Goal: Task Accomplishment & Management: Manage account settings

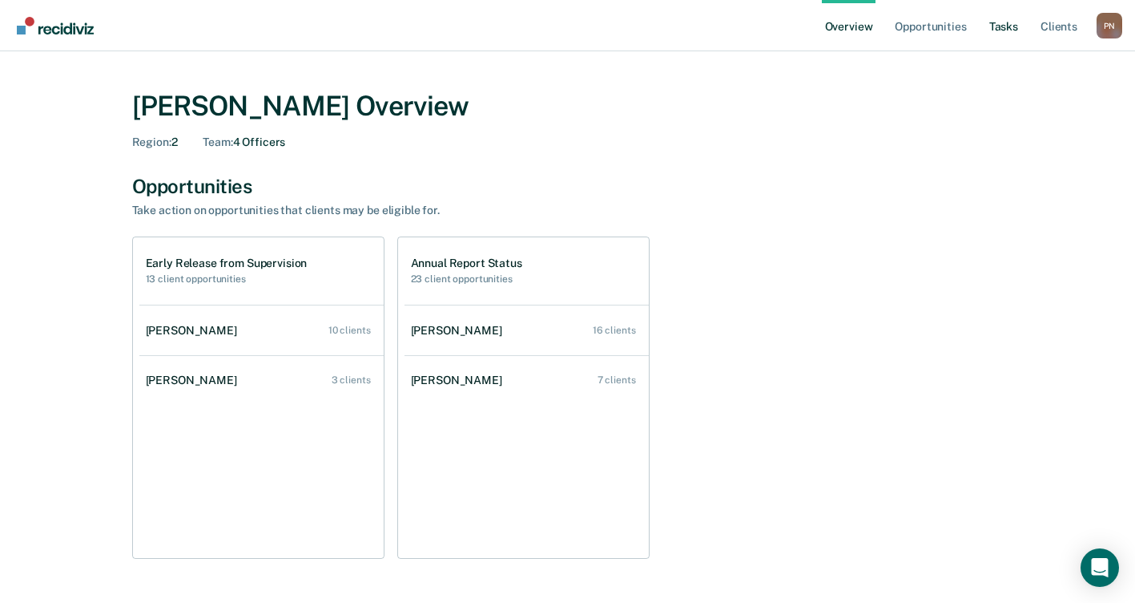
click at [999, 25] on link "Tasks" at bounding box center [1003, 25] width 35 height 51
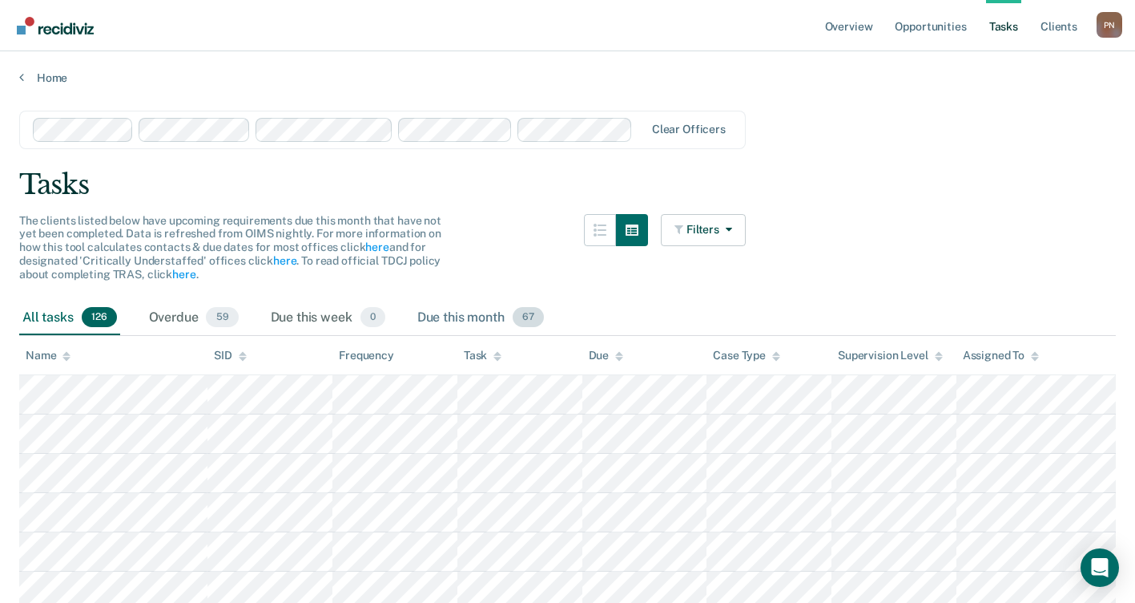
click at [472, 312] on div "Due this month 67" at bounding box center [480, 317] width 133 height 35
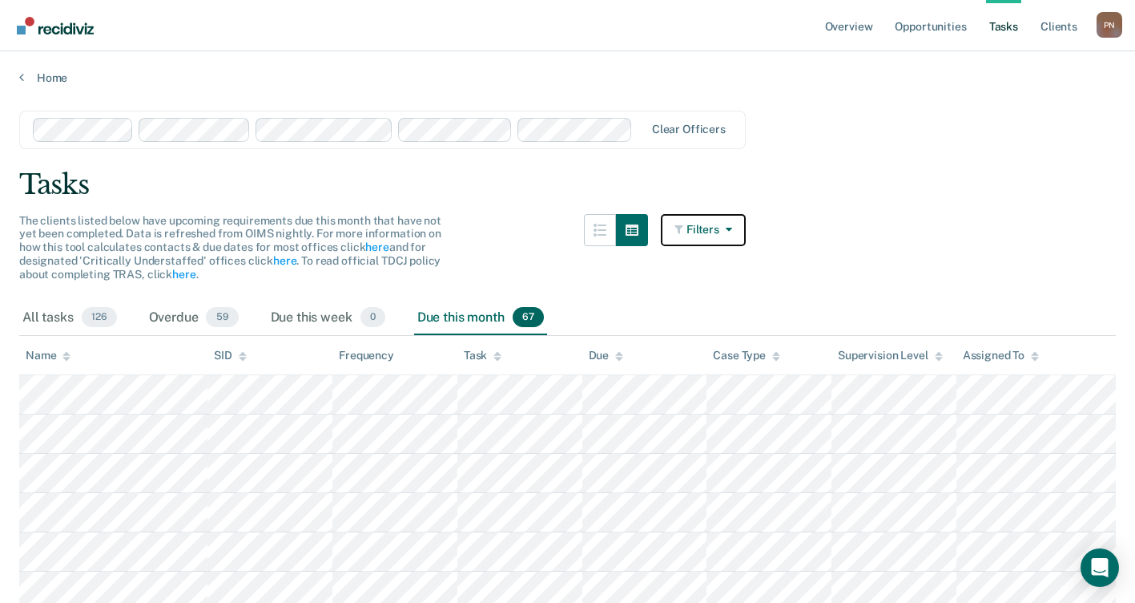
click at [706, 224] on button "Filters" at bounding box center [703, 230] width 85 height 32
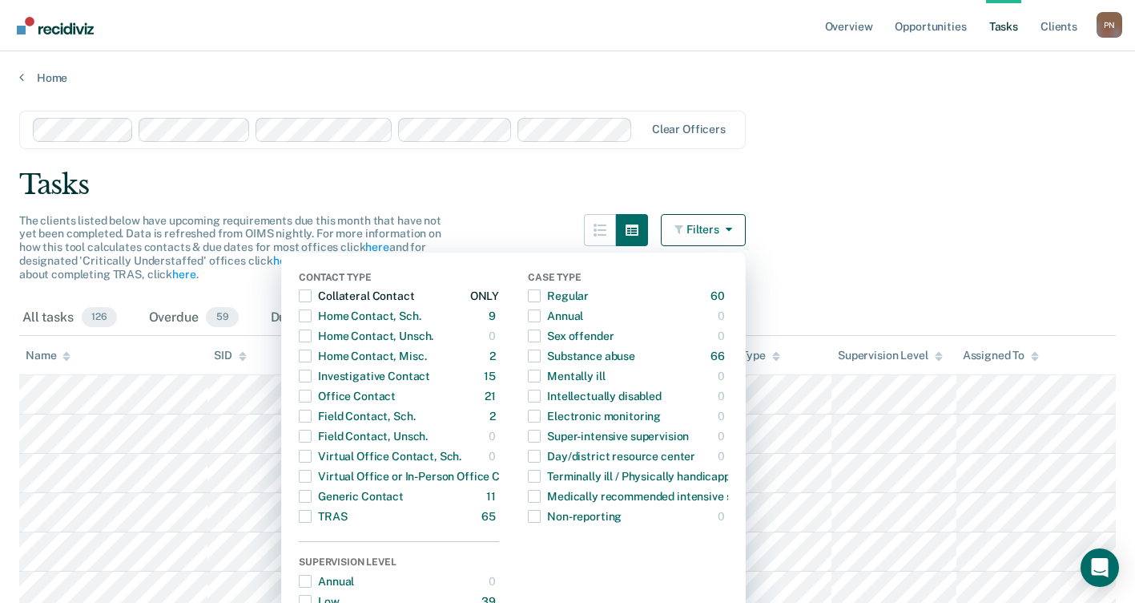
click at [312, 298] on span "button" at bounding box center [305, 295] width 13 height 13
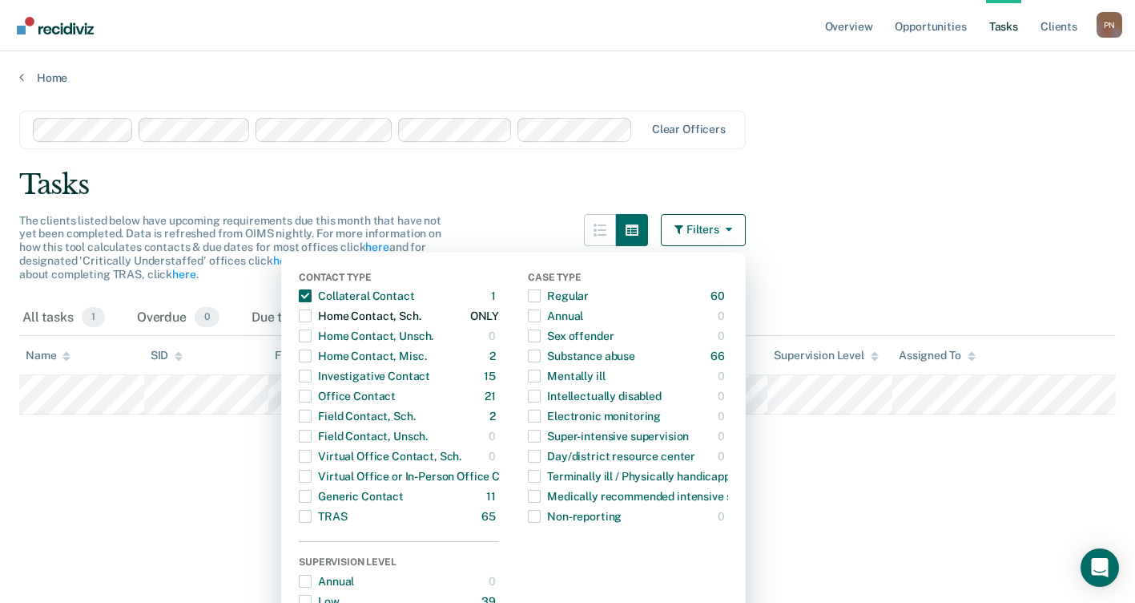
click at [312, 320] on span "button" at bounding box center [305, 315] width 13 height 13
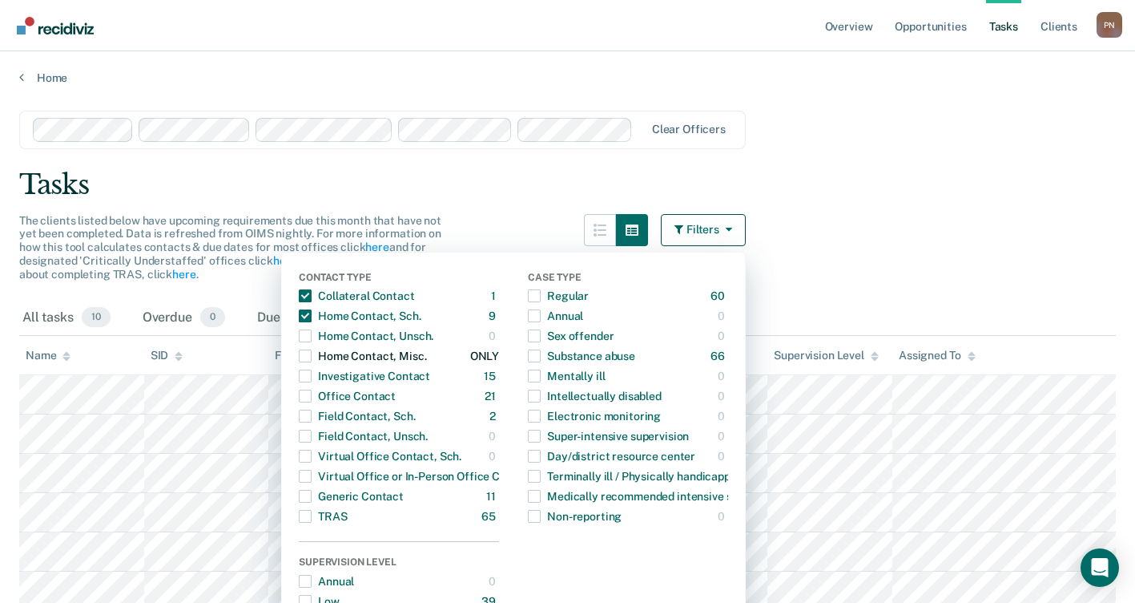
click at [312, 357] on span "button" at bounding box center [305, 355] width 13 height 13
click at [312, 377] on span "button" at bounding box center [305, 375] width 13 height 13
click at [311, 402] on span "button" at bounding box center [305, 395] width 13 height 13
click at [312, 421] on span "button" at bounding box center [305, 415] width 13 height 13
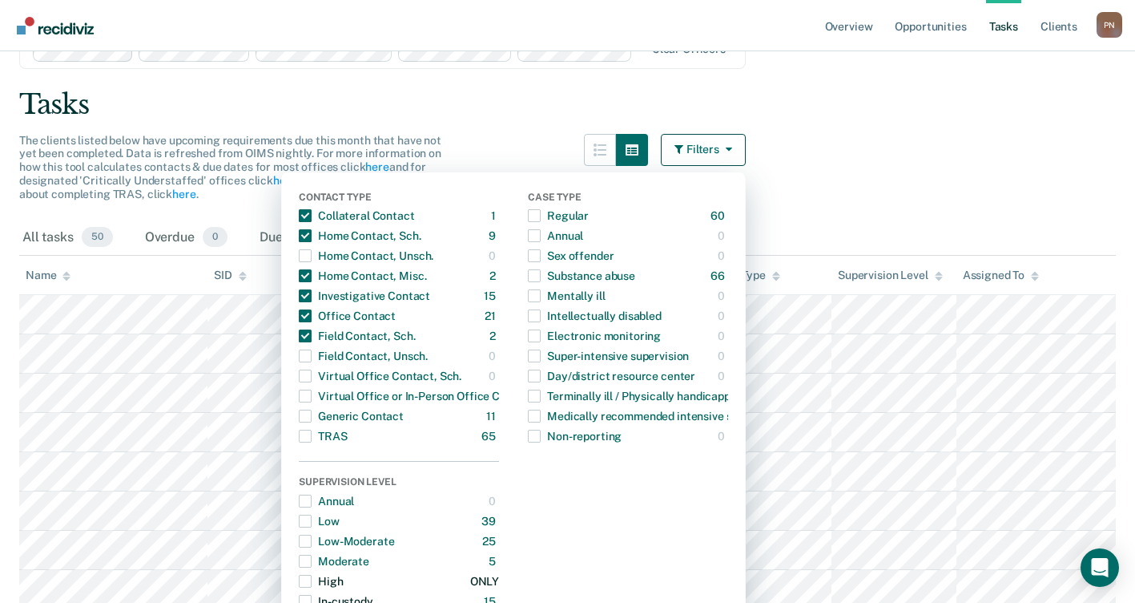
scroll to position [88, 0]
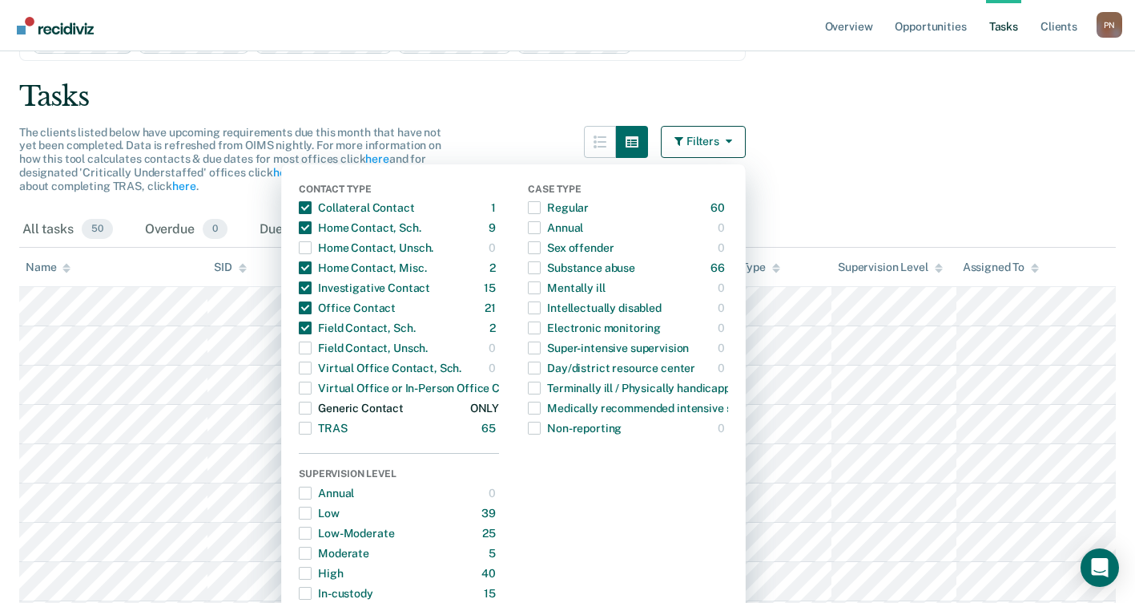
click at [312, 408] on span "button" at bounding box center [305, 407] width 13 height 13
click at [312, 389] on span "button" at bounding box center [305, 387] width 13 height 13
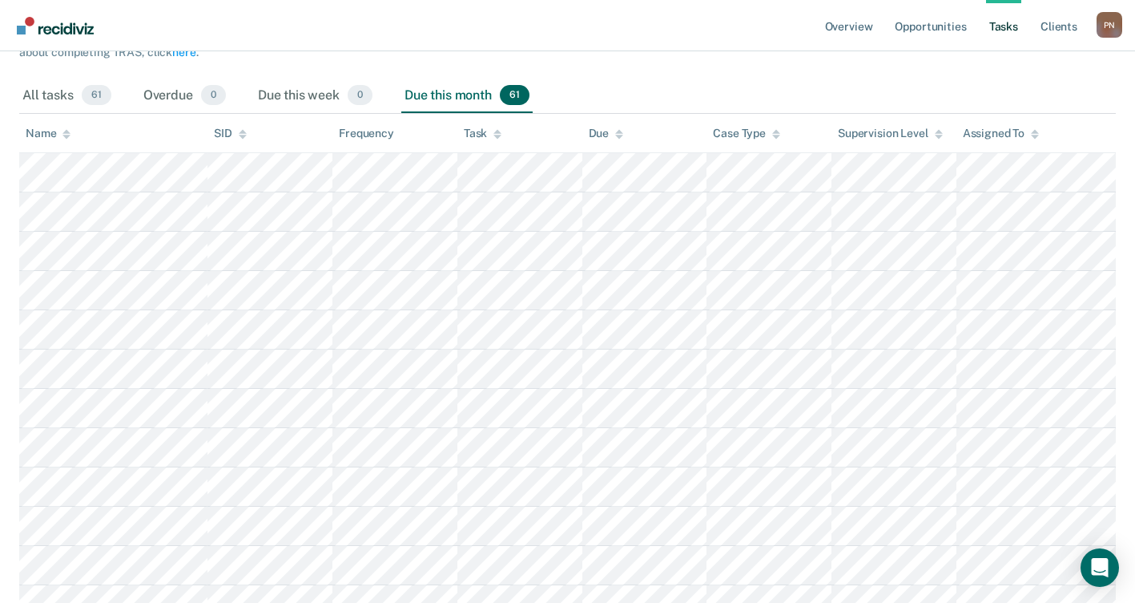
scroll to position [248, 0]
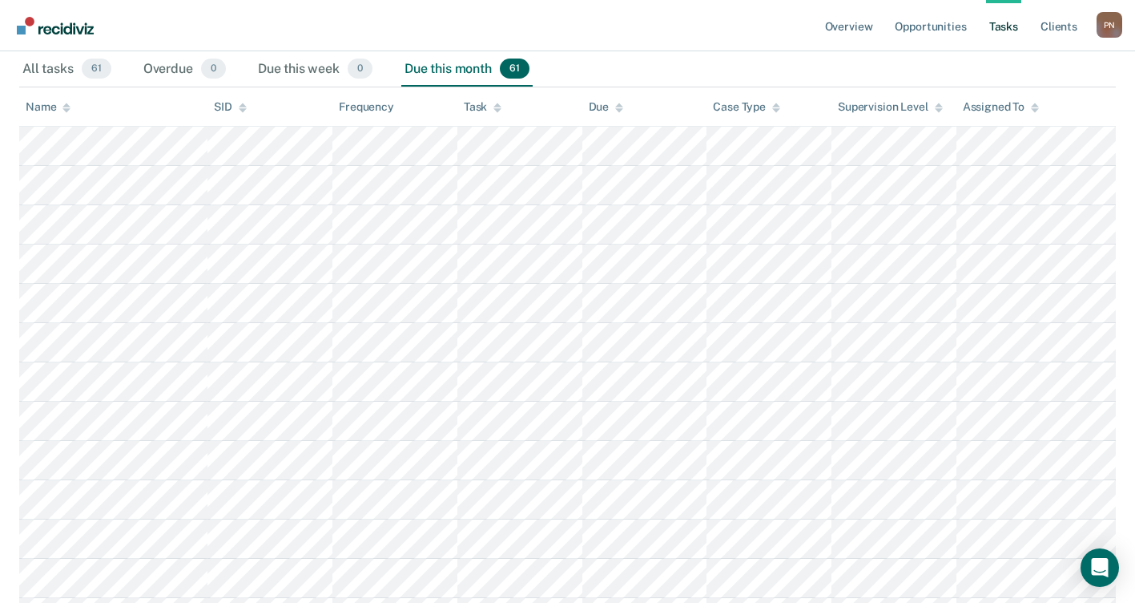
click at [1016, 103] on div "Assigned To" at bounding box center [1001, 107] width 76 height 14
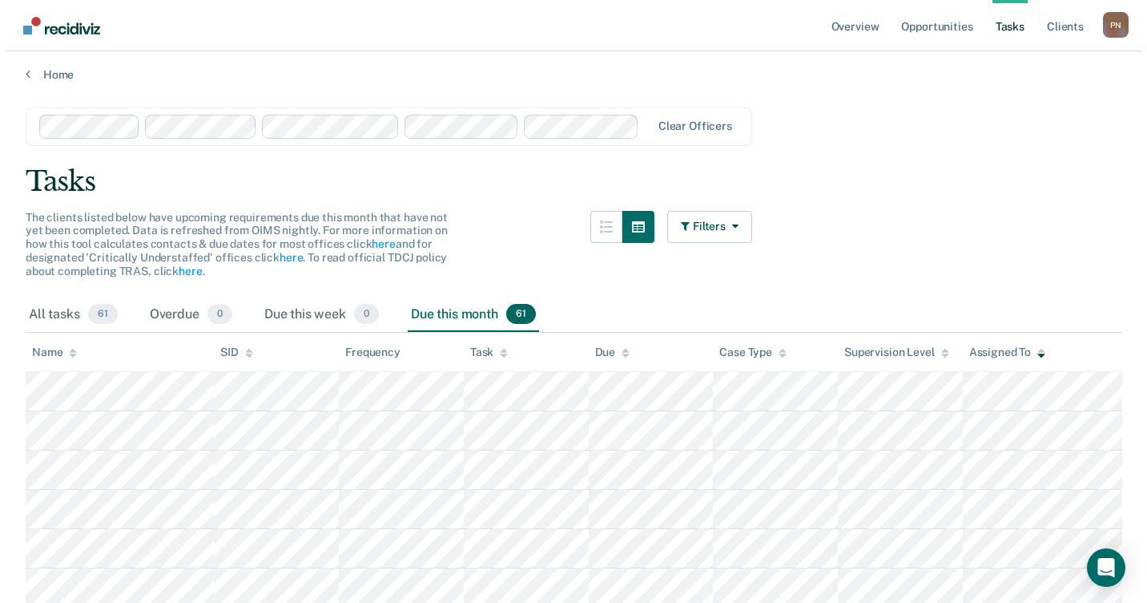
scroll to position [0, 0]
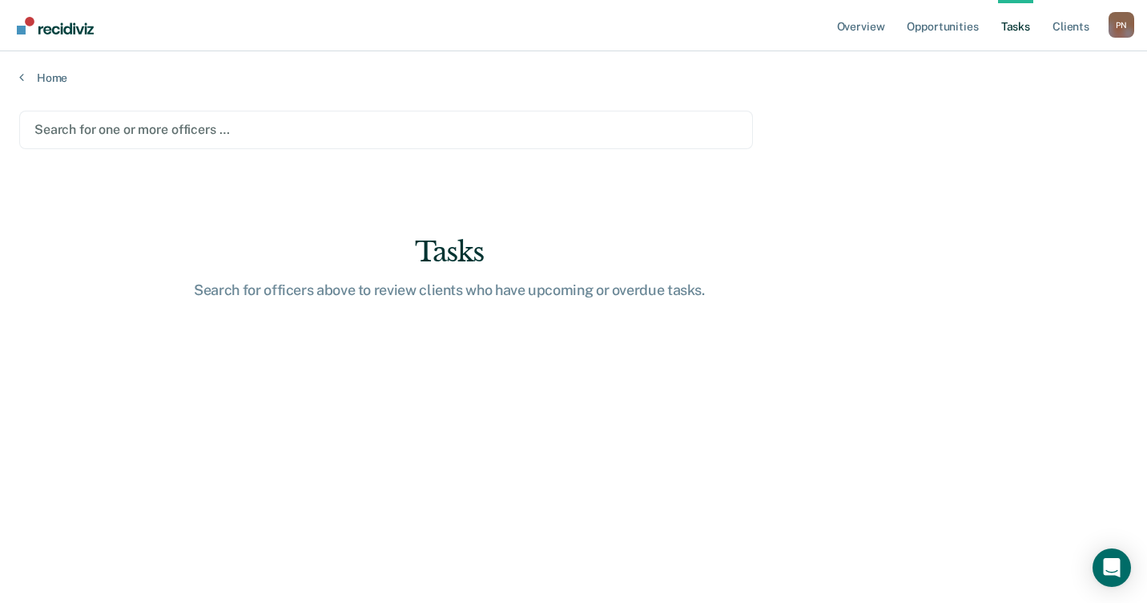
click at [47, 85] on main "Search for one or more officers … Tasks Search for officers above to review cli…" at bounding box center [573, 341] width 1147 height 513
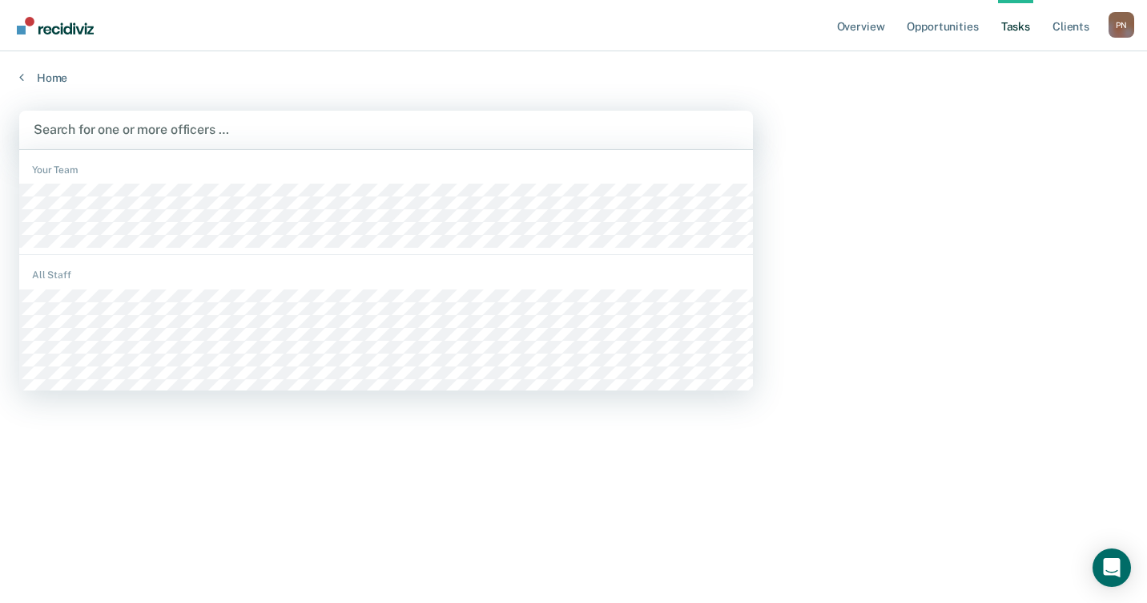
click at [84, 139] on div at bounding box center [386, 129] width 705 height 18
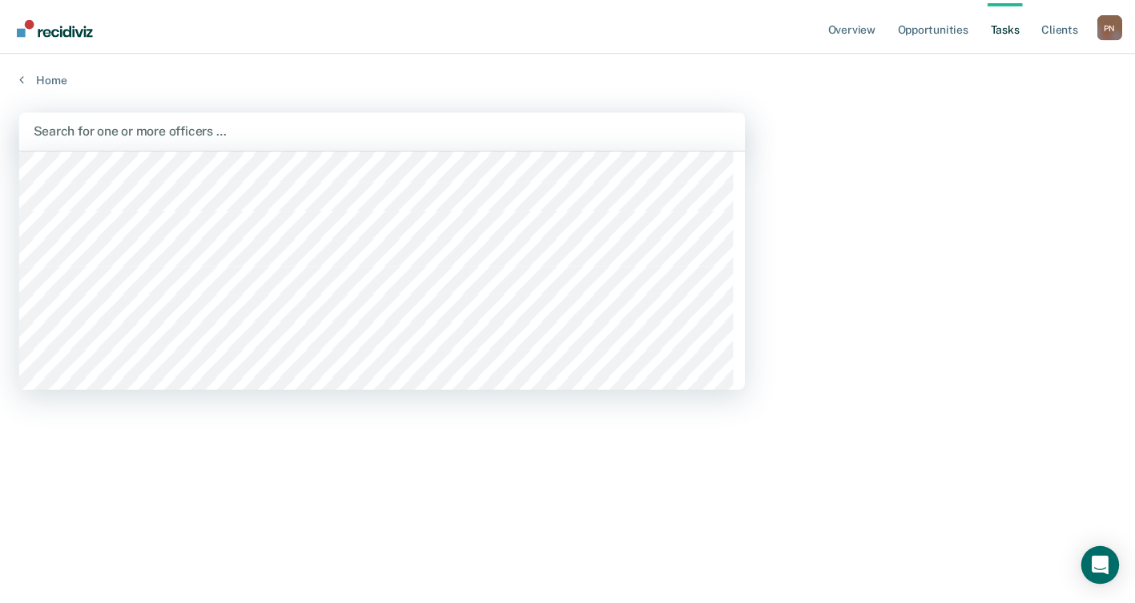
scroll to position [320, 0]
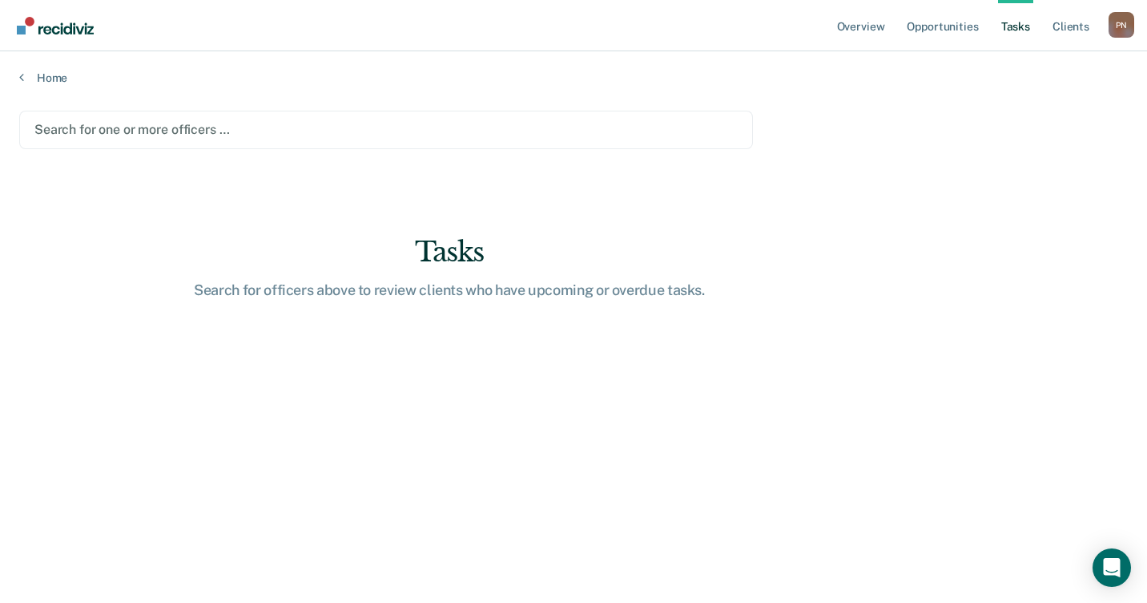
click at [92, 131] on div at bounding box center [385, 129] width 703 height 18
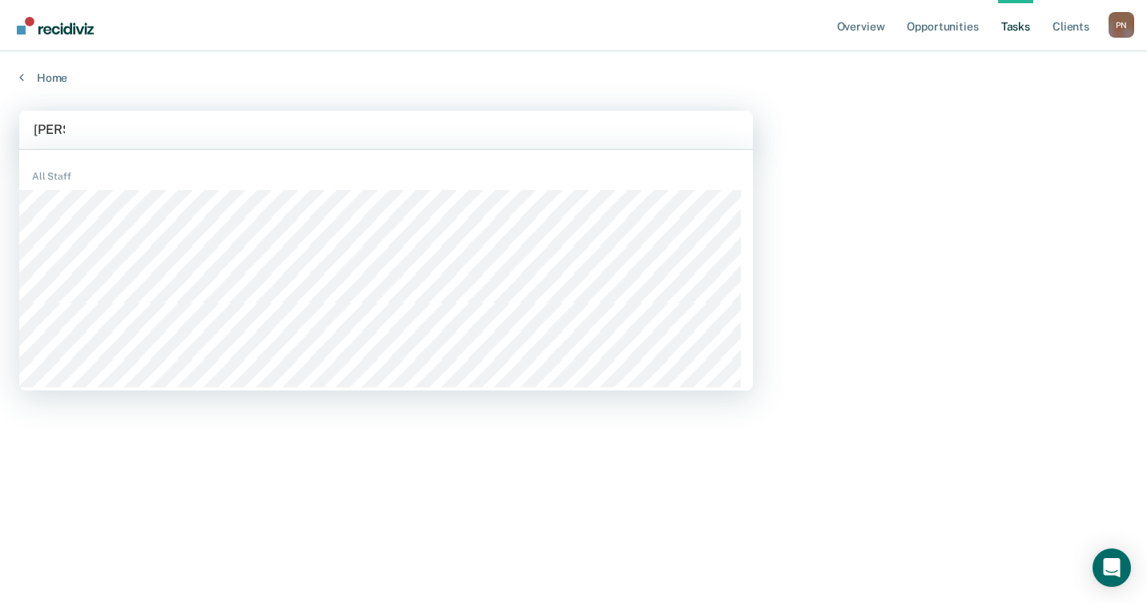
type input "nicole"
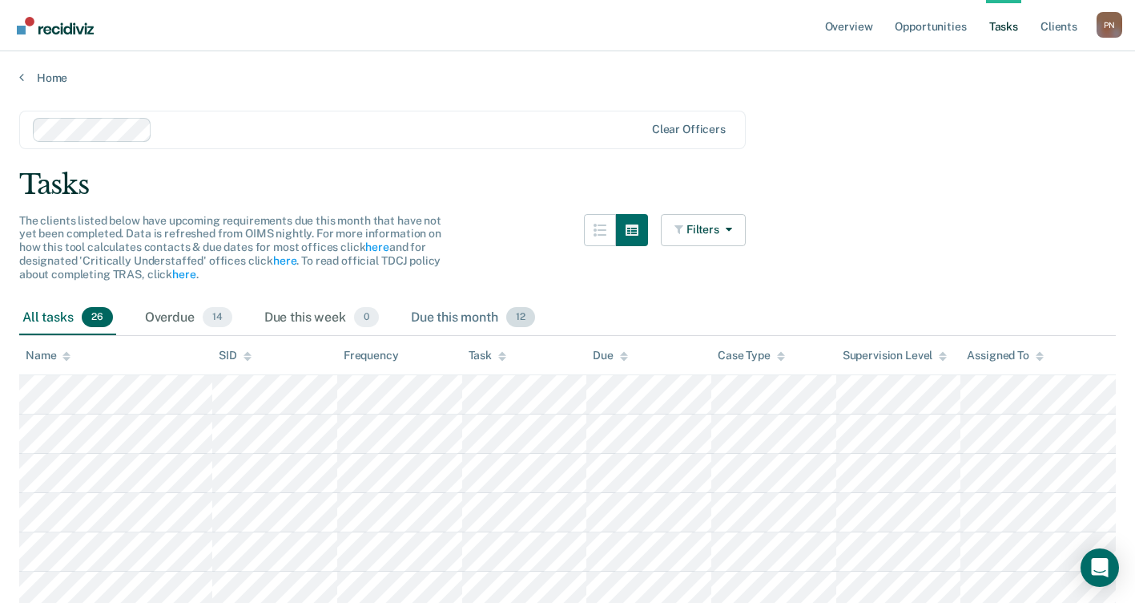
click at [497, 316] on div "Due this month 12" at bounding box center [473, 317] width 131 height 35
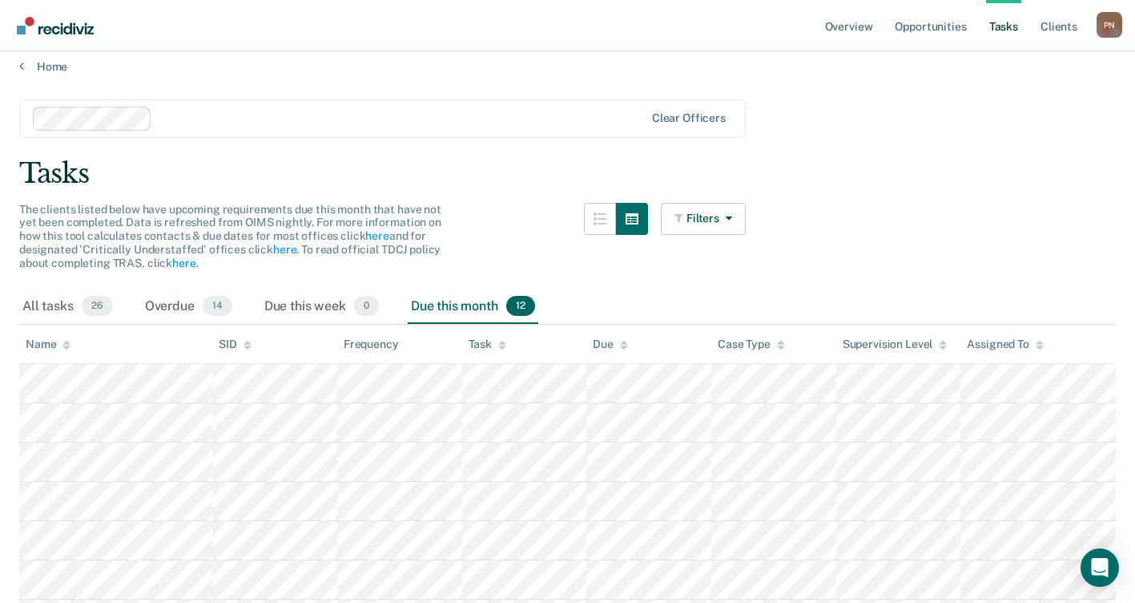
scroll to position [0, 0]
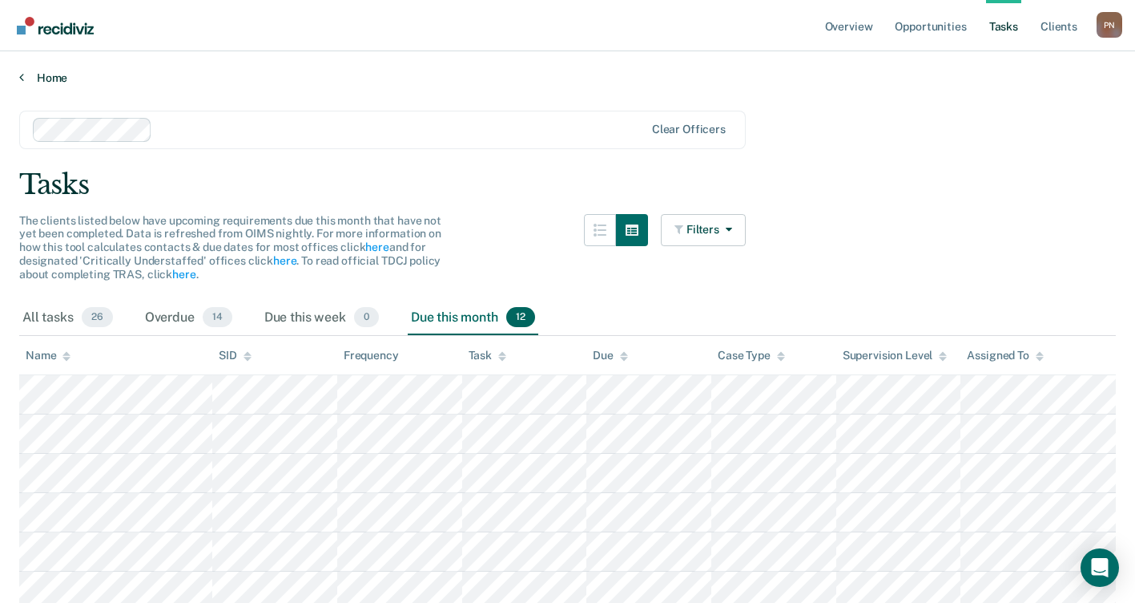
click at [26, 77] on link "Home" at bounding box center [567, 78] width 1097 height 14
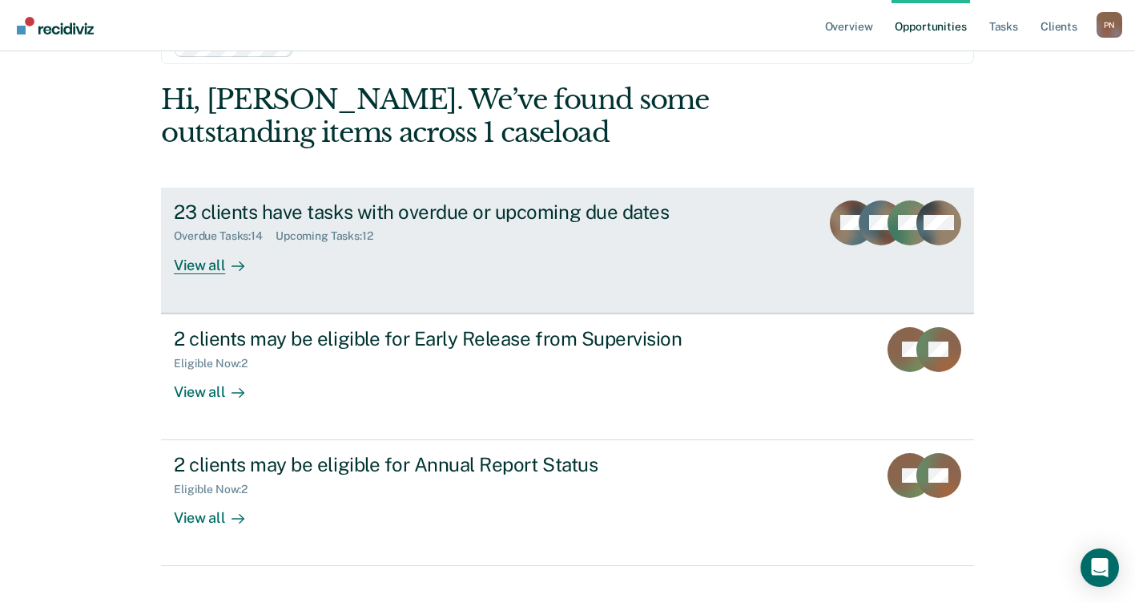
scroll to position [79, 0]
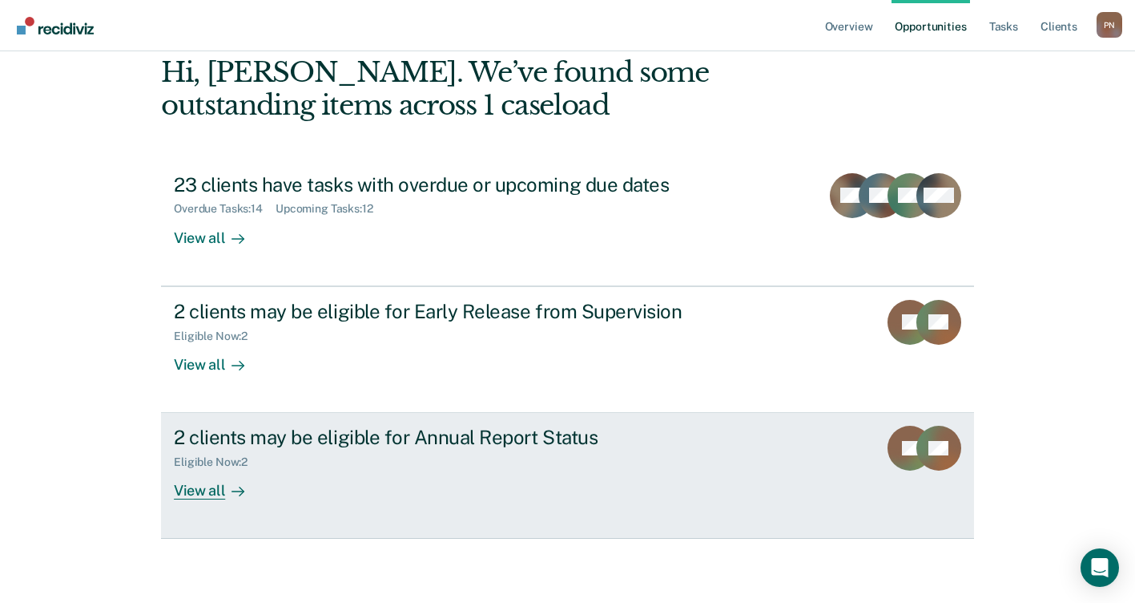
click at [198, 492] on div "View all" at bounding box center [219, 484] width 90 height 31
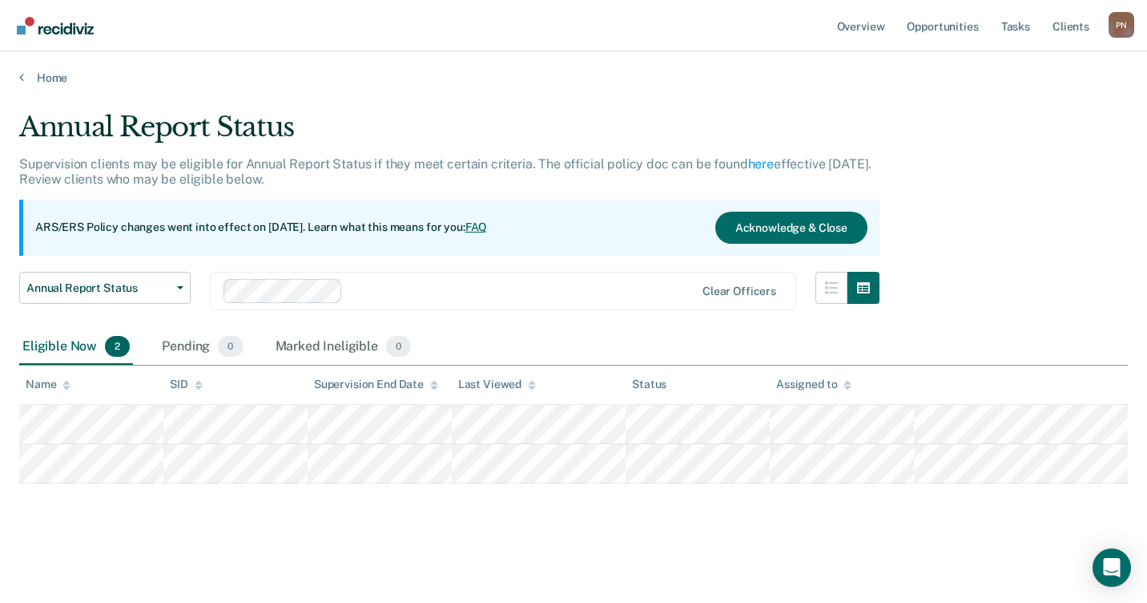
click at [46, 85] on main "Annual Report Status Supervision clients may be eligible for Annual Report Stat…" at bounding box center [573, 341] width 1147 height 513
click at [42, 77] on link "Home" at bounding box center [573, 78] width 1109 height 14
